Goal: Navigation & Orientation: Go to known website

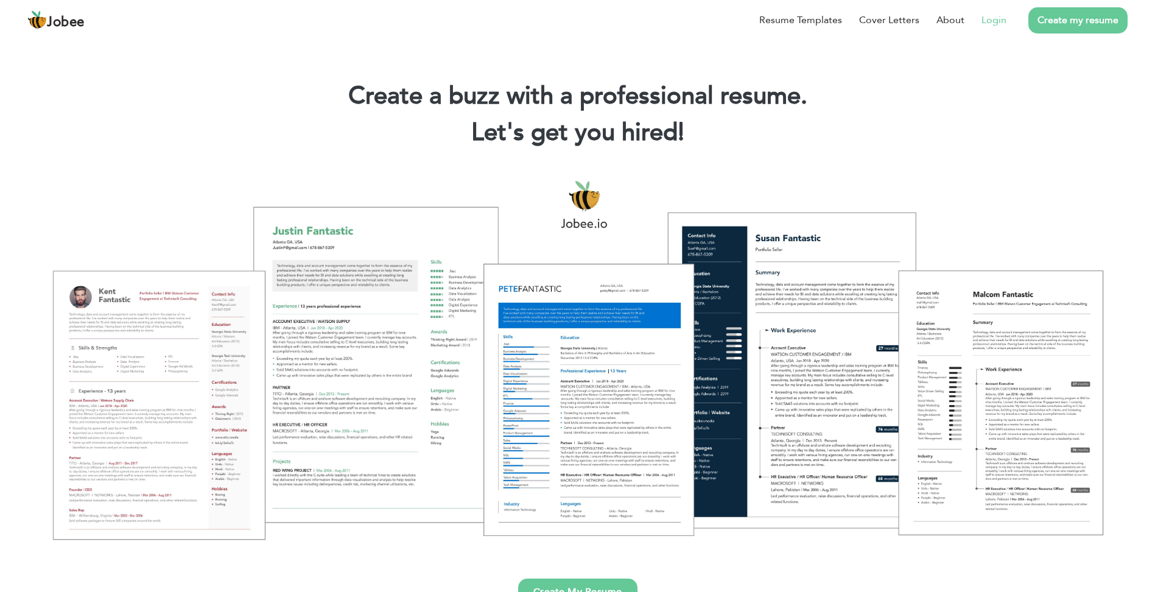
click at [1002, 20] on link "Login" at bounding box center [994, 20] width 25 height 15
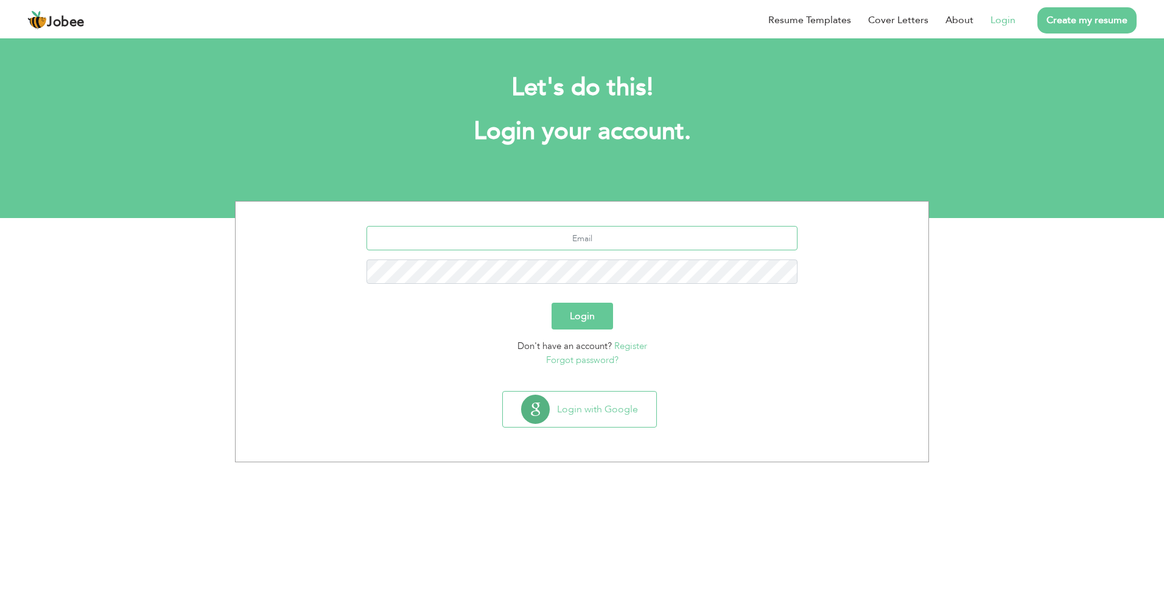
click at [436, 238] on input "text" at bounding box center [583, 238] width 432 height 24
click at [976, 19] on li "Login" at bounding box center [995, 20] width 42 height 32
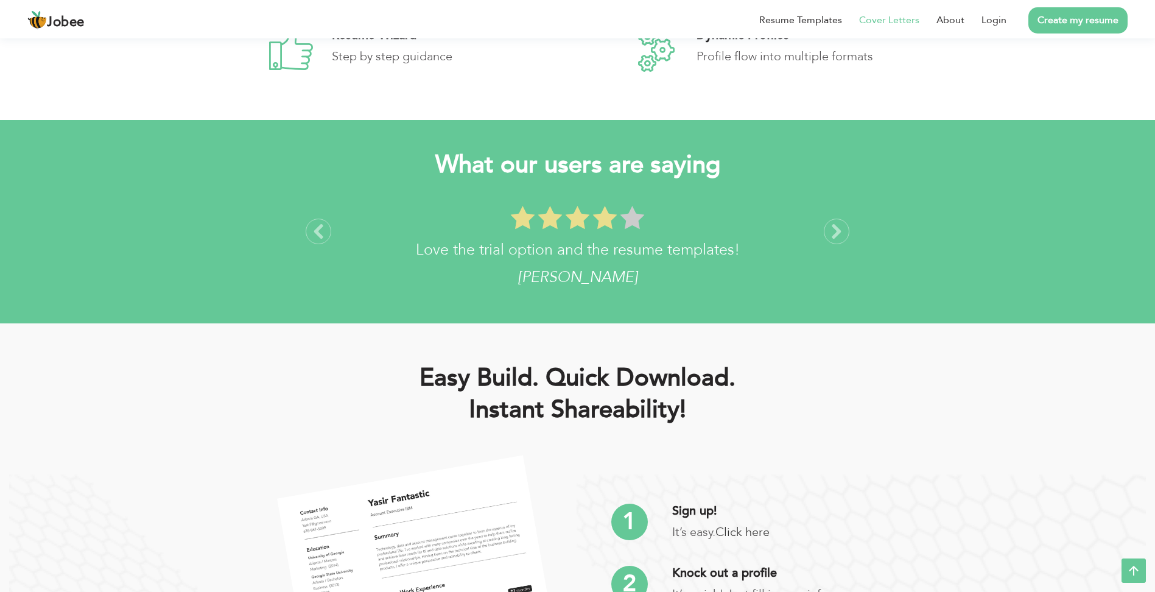
scroll to position [1995, 0]
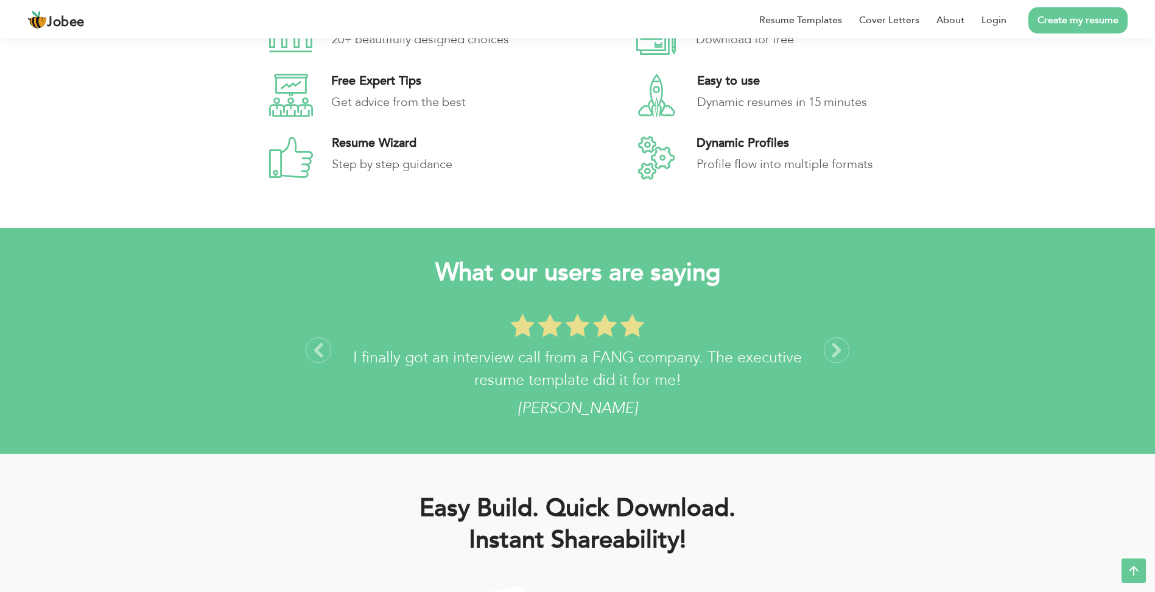
click at [131, 360] on section "What our users are saying Easy to use and lots of options. Best resume builder …" at bounding box center [577, 341] width 1155 height 227
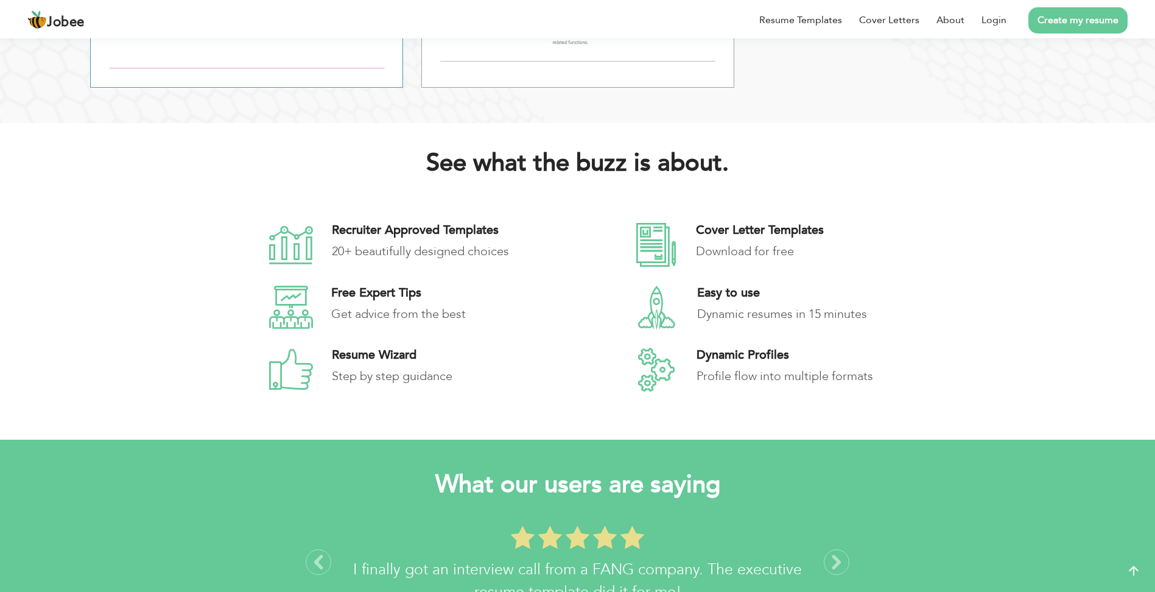
scroll to position [1629, 0]
